Goal: Task Accomplishment & Management: Complete application form

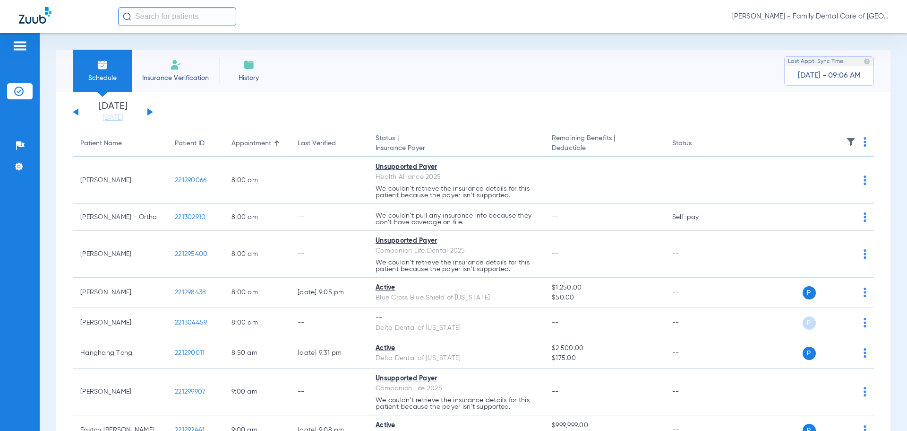
click at [184, 69] on li "Insurance Verification" at bounding box center [175, 71] width 87 height 43
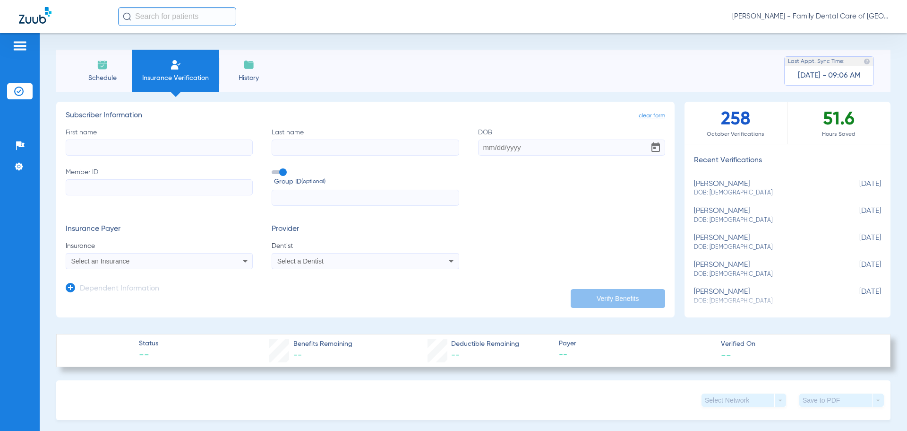
click at [195, 148] on input "First name" at bounding box center [159, 147] width 187 height 16
click at [164, 152] on input "First name Required" at bounding box center [159, 147] width 187 height 16
type input "[PERSON_NAME]"
drag, startPoint x: 124, startPoint y: 152, endPoint x: 115, endPoint y: 149, distance: 9.4
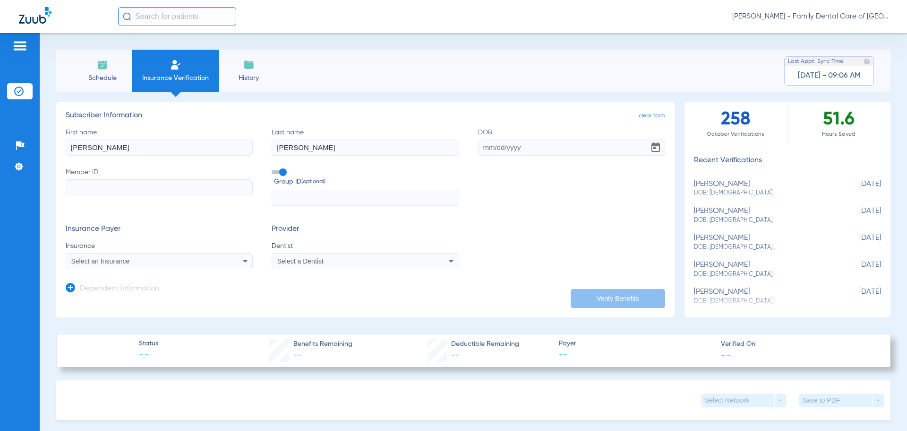
click at [123, 152] on input "[PERSON_NAME]" at bounding box center [159, 147] width 187 height 16
type input "n"
type input "[PERSON_NAME]"
click at [518, 147] on input "DOB" at bounding box center [571, 147] width 187 height 16
type input "[DATE]"
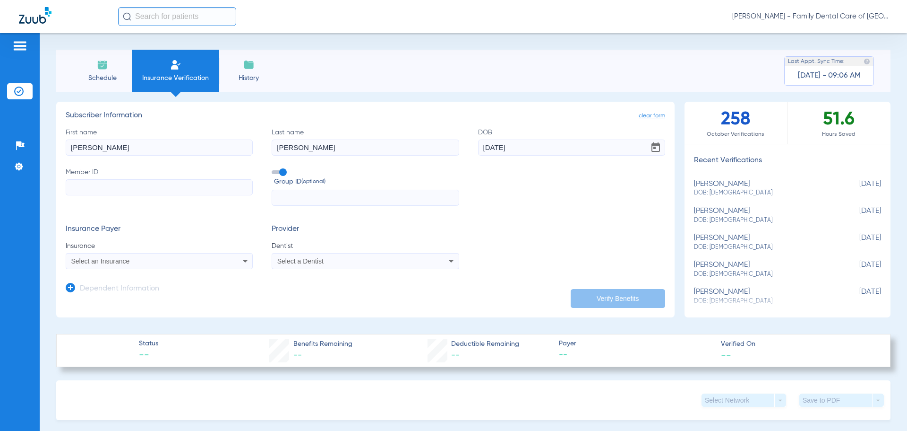
click at [192, 192] on input "Member ID" at bounding box center [159, 187] width 187 height 16
click at [106, 189] on input "Member ID Required" at bounding box center [159, 187] width 187 height 16
paste input "S57140487633"
type input "S57140487633"
click at [134, 216] on form "First name [PERSON_NAME] Last name [PERSON_NAME] [DEMOGRAPHIC_DATA] Member ID S…" at bounding box center [366, 199] width 600 height 142
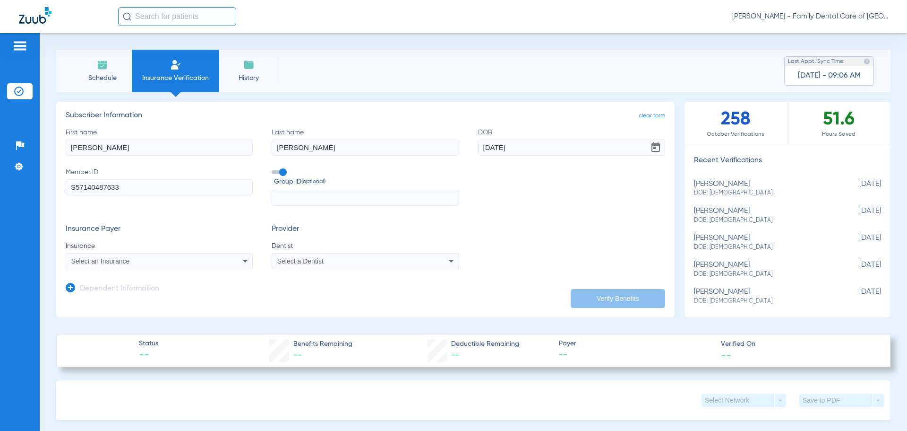
click at [147, 270] on app-dependent-form "Dependent Information" at bounding box center [366, 285] width 600 height 32
click at [152, 265] on div "Select an Insurance" at bounding box center [159, 260] width 186 height 11
type input "companion life"
